Goal: Information Seeking & Learning: Learn about a topic

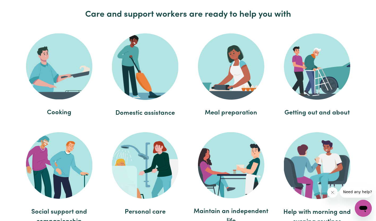
scroll to position [985, 0]
click at [146, 67] on img at bounding box center [145, 66] width 66 height 67
click at [141, 116] on span "Domestic assistance" at bounding box center [145, 114] width 75 height 10
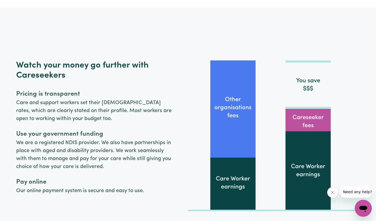
scroll to position [1260, 0]
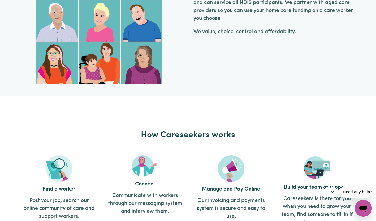
click at [29, 84] on img at bounding box center [99, 0] width 167 height 168
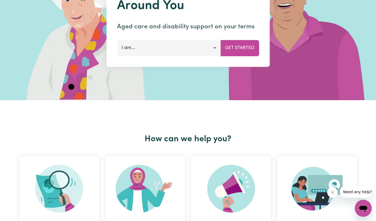
scroll to position [0, 0]
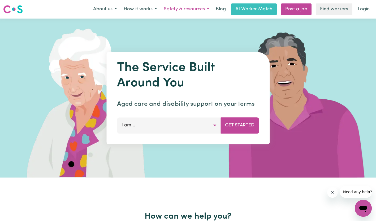
click at [207, 10] on button "Safety & resources" at bounding box center [186, 9] width 52 height 11
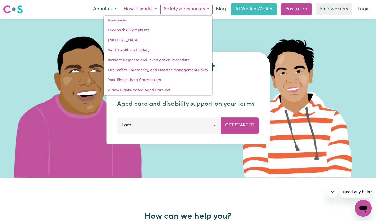
click at [156, 10] on button "How it works" at bounding box center [140, 9] width 40 height 11
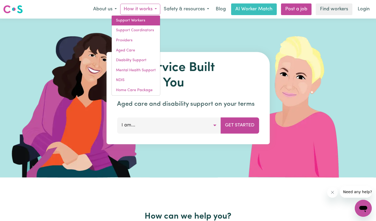
click at [138, 21] on link "Support Workers" at bounding box center [136, 21] width 48 height 10
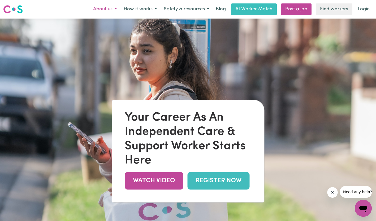
click at [115, 9] on button "About us" at bounding box center [105, 9] width 31 height 11
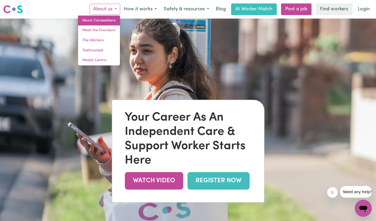
click at [104, 19] on link "About Careseekers" at bounding box center [99, 21] width 42 height 10
